Goal: Navigation & Orientation: Find specific page/section

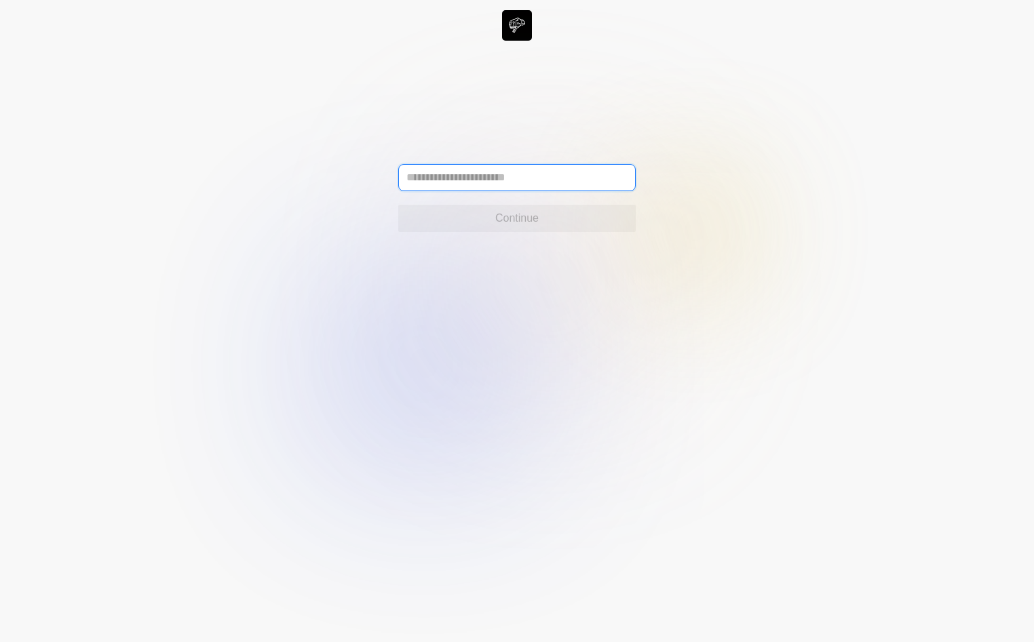
click at [451, 181] on input "text" at bounding box center [516, 177] width 237 height 27
type input "**********"
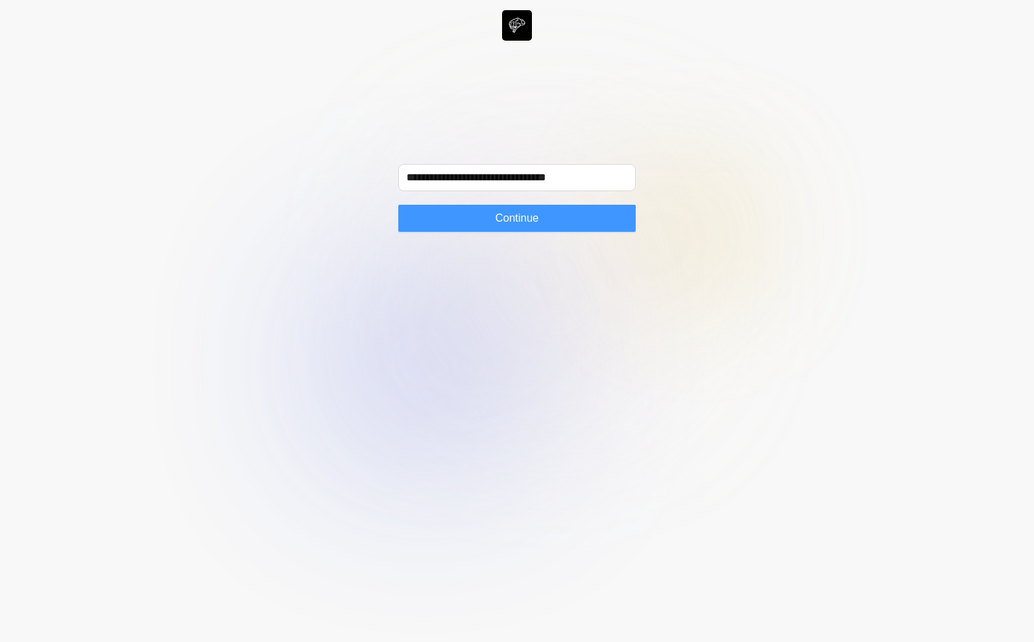
click at [513, 215] on span "Continue" at bounding box center [516, 218] width 43 height 16
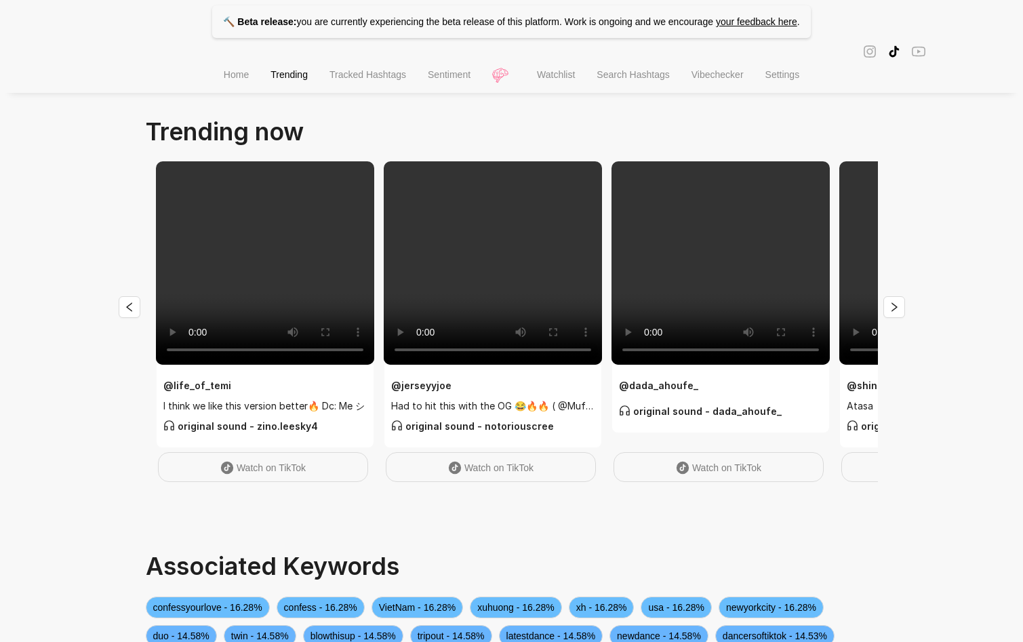
click at [229, 85] on li "Home" at bounding box center [236, 76] width 47 height 35
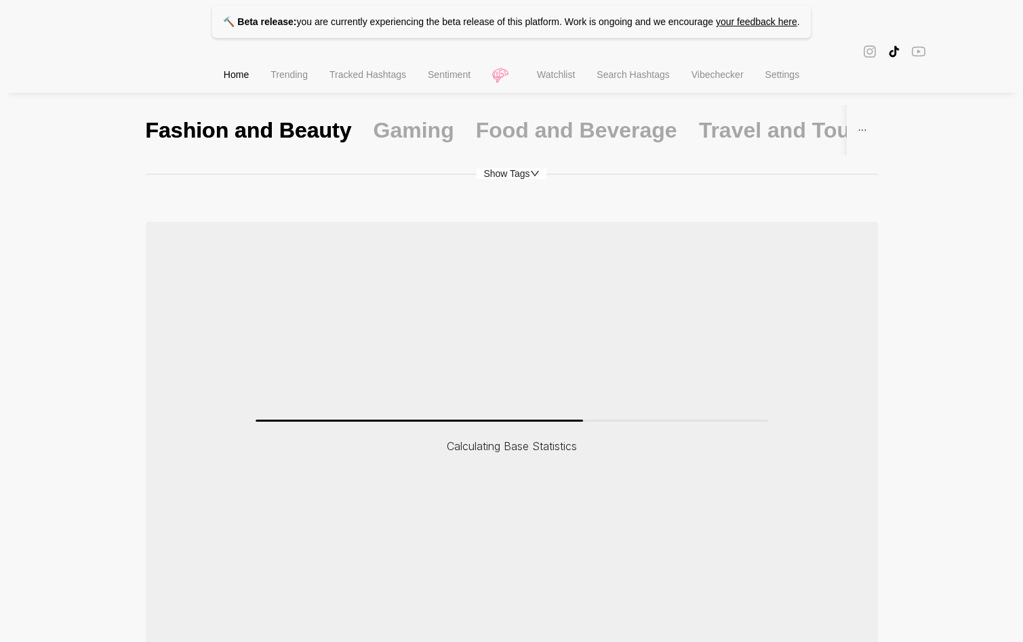
scroll to position [99, 0]
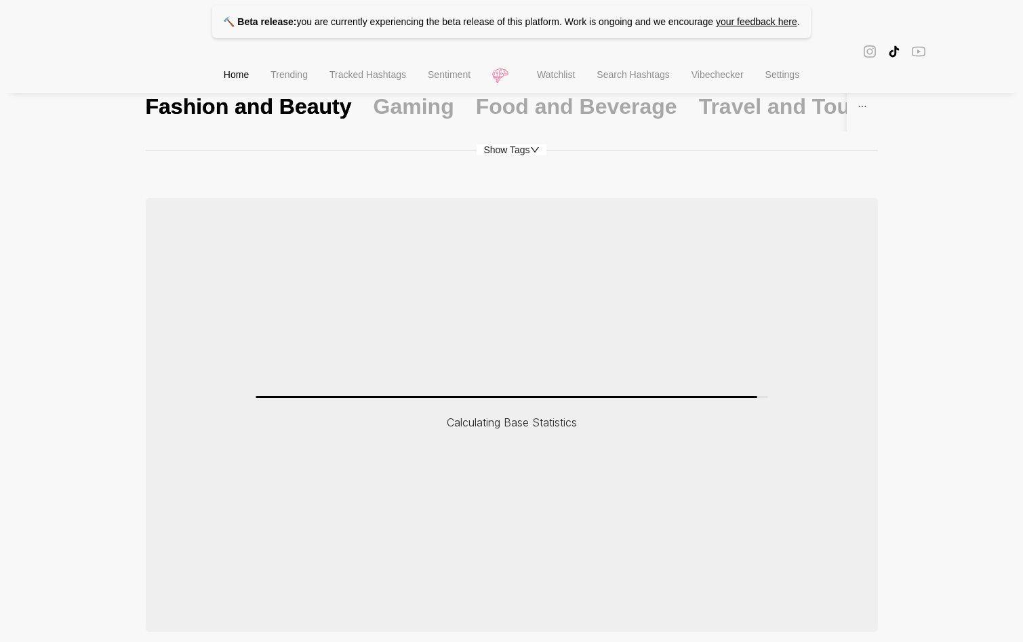
click at [567, 25] on p "🔨 Beta release: you are currently experiencing the beta release of this platfor…" at bounding box center [511, 21] width 598 height 33
click at [873, 54] on icon "instagram" at bounding box center [870, 52] width 14 height 14
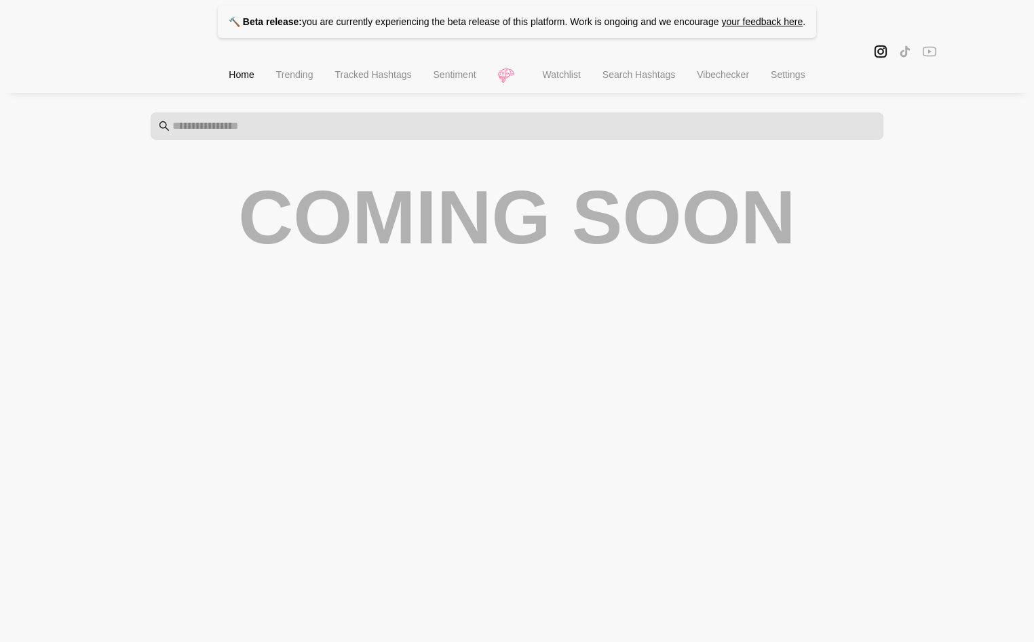
click at [932, 53] on icon "youtube" at bounding box center [929, 52] width 14 height 14
